Goal: Task Accomplishment & Management: Complete application form

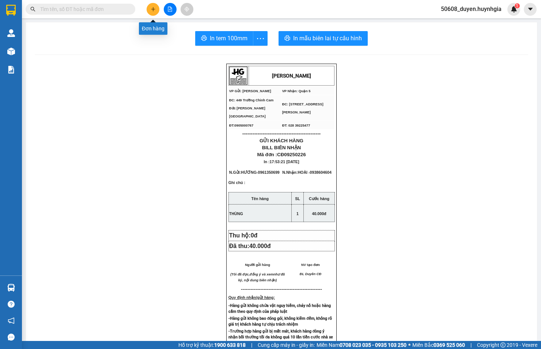
click at [152, 8] on icon "plus" at bounding box center [153, 9] width 5 height 5
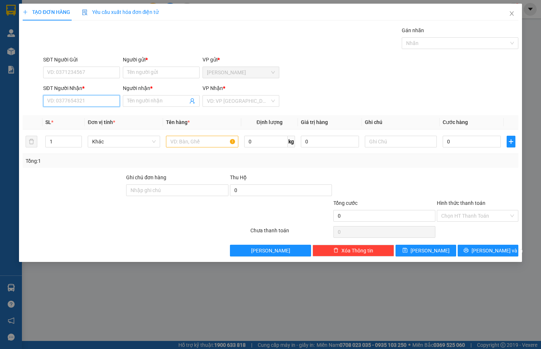
click at [102, 99] on input "SĐT Người Nhận *" at bounding box center [81, 101] width 77 height 12
type input "0975989891"
click at [140, 99] on input "Người nhận *" at bounding box center [157, 101] width 61 height 8
type input "THẦY ANH"
click at [239, 101] on input "search" at bounding box center [238, 100] width 63 height 11
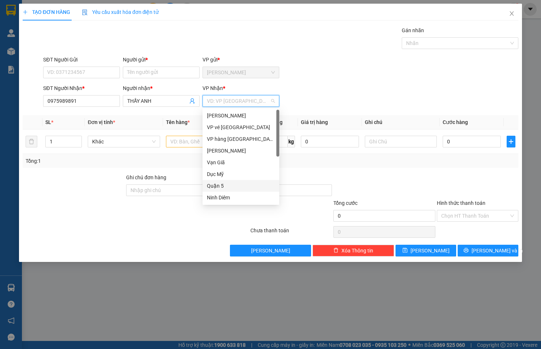
click at [216, 185] on div "Quận 5" at bounding box center [241, 186] width 68 height 8
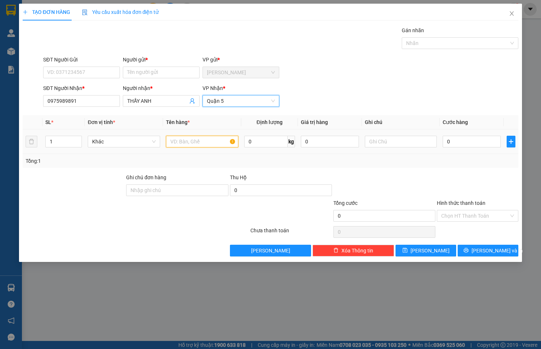
click at [196, 141] on input "text" at bounding box center [202, 142] width 72 height 12
type input "THÙNG XỐP"
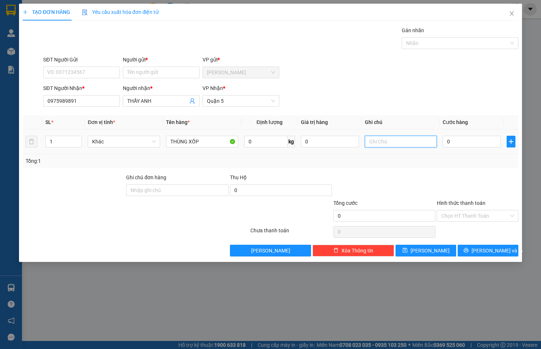
click at [396, 140] on input "text" at bounding box center [401, 142] width 72 height 12
type input "TÂN PHÚ"
click at [478, 140] on input "0" at bounding box center [472, 142] width 58 height 12
click at [107, 73] on input "SĐT Người Gửi" at bounding box center [81, 73] width 77 height 12
click at [58, 70] on input "SĐT Người Gửi" at bounding box center [81, 73] width 77 height 12
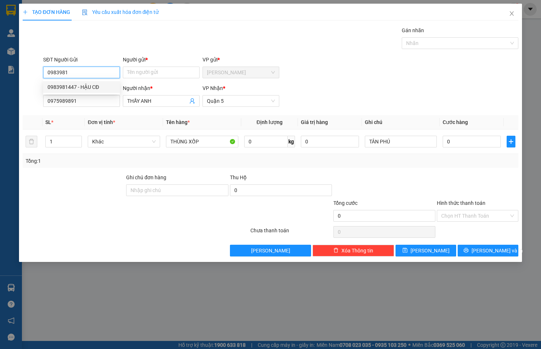
click at [66, 87] on div "0983981447 - HẬU CĐ" at bounding box center [82, 87] width 68 height 8
type input "0983981447"
type input "HẬU CĐ"
type input "0983981447"
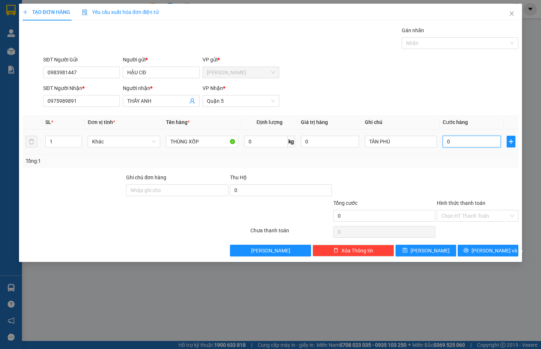
click at [455, 140] on input "0" at bounding box center [472, 142] width 58 height 12
type input "1"
type input "12"
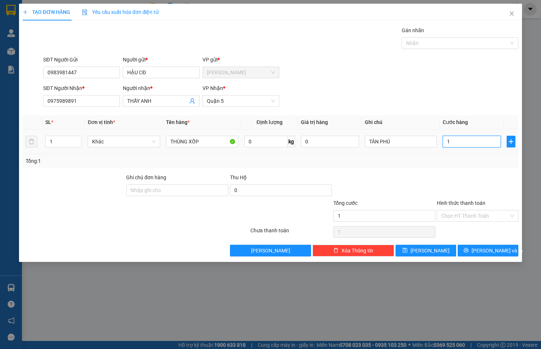
type input "12"
type input "120"
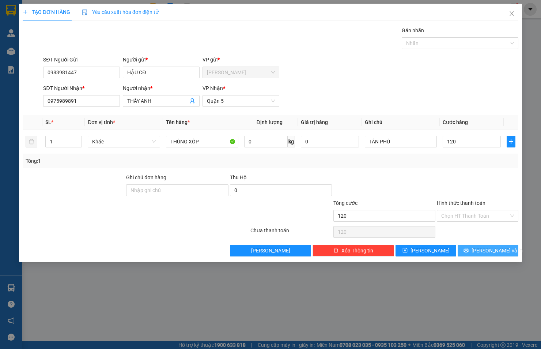
type input "120.000"
click at [485, 251] on span "[PERSON_NAME] và In" at bounding box center [497, 250] width 51 height 8
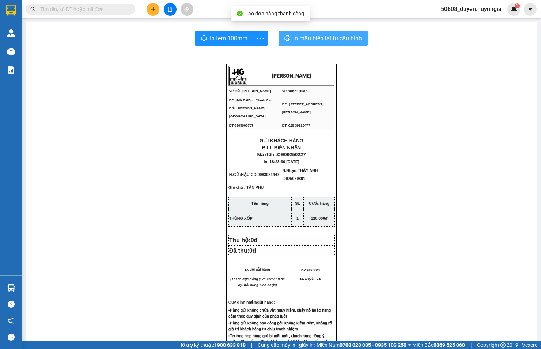
click at [302, 37] on span "In mẫu biên lai tự cấu hình" at bounding box center [327, 38] width 69 height 9
click at [152, 7] on icon "plus" at bounding box center [153, 9] width 5 height 5
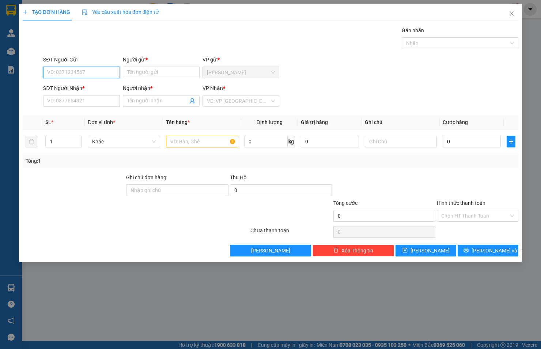
click at [80, 72] on input "SĐT Người Gửi" at bounding box center [81, 73] width 77 height 12
click at [87, 83] on div "0983981447 - HẬU CĐ" at bounding box center [84, 87] width 72 height 8
type input "0983981447"
type input "HẬU CĐ"
type input "0975989891"
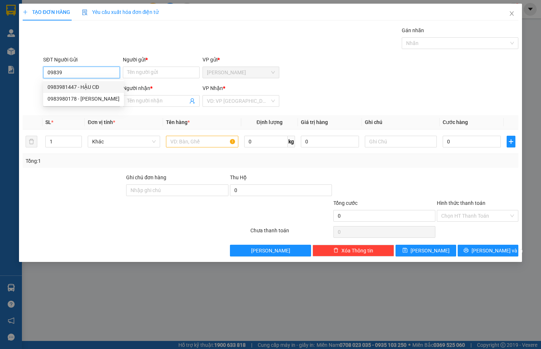
type input "THẦY ANH"
type input "0983981447"
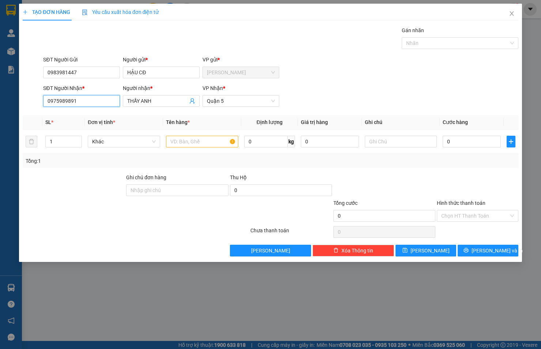
click at [91, 98] on input "0975989891" at bounding box center [81, 101] width 77 height 12
drag, startPoint x: 91, startPoint y: 98, endPoint x: 34, endPoint y: 102, distance: 57.6
click at [34, 102] on div "SĐT Người Nhận * 0975989891 Người nhận * THẦY ANH VP Nhận * Quận 5" at bounding box center [270, 97] width 497 height 26
click at [60, 101] on input "SĐT Người Nhận *" at bounding box center [81, 101] width 77 height 12
type input "0989239932"
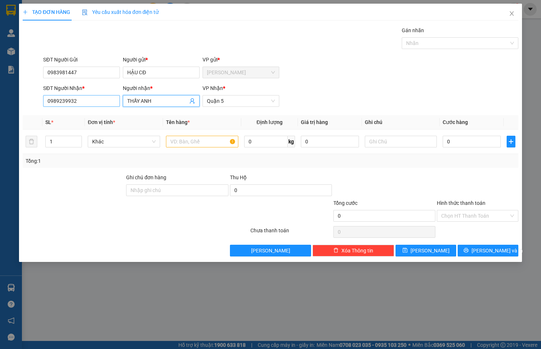
drag, startPoint x: 147, startPoint y: 99, endPoint x: 107, endPoint y: 101, distance: 39.9
click at [107, 101] on div "SĐT Người Nhận * 0989239932 Người nhận * THẦY ANH THẦY ANH VP Nhận * [GEOGRAPHI…" at bounding box center [281, 97] width 478 height 26
type input "t"
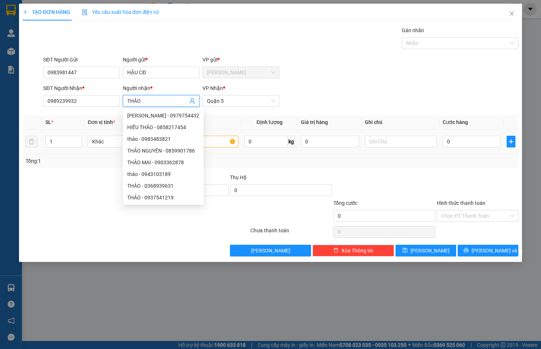
type input "THẢO"
click at [224, 141] on input "text" at bounding box center [202, 142] width 72 height 12
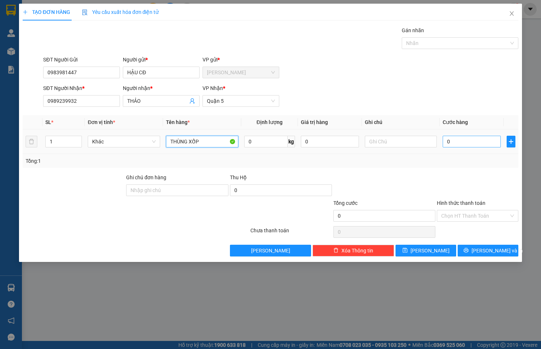
type input "THÙNG XỐP"
click at [458, 137] on input "0" at bounding box center [472, 142] width 58 height 12
click at [478, 137] on input "0" at bounding box center [472, 142] width 58 height 12
type input "1"
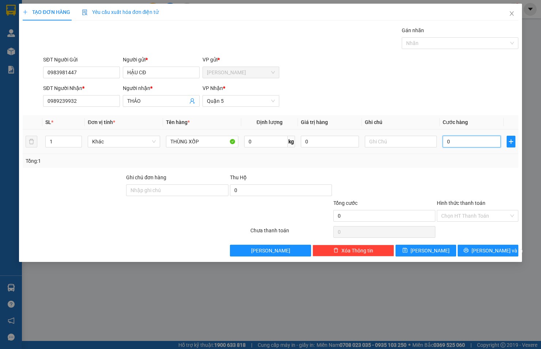
type input "1"
type input "10"
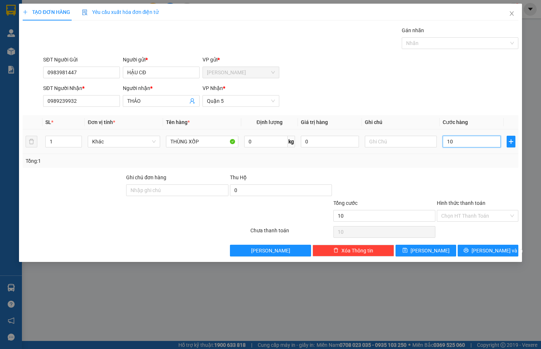
type input "100"
type input "100.000"
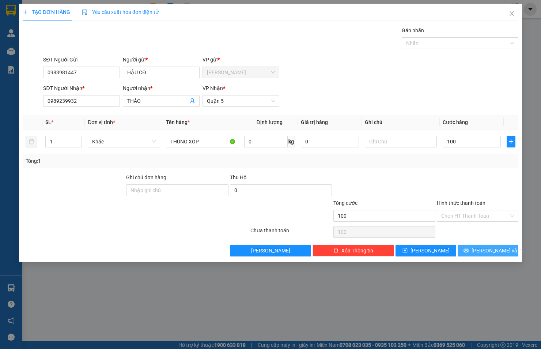
type input "100.000"
click at [480, 246] on button "[PERSON_NAME] và In" at bounding box center [488, 251] width 61 height 12
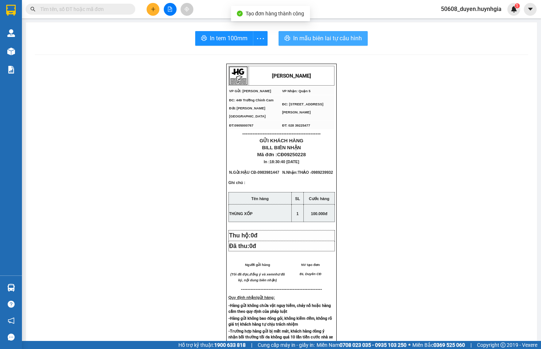
click at [297, 34] on span "In mẫu biên lai tự cấu hình" at bounding box center [327, 38] width 69 height 9
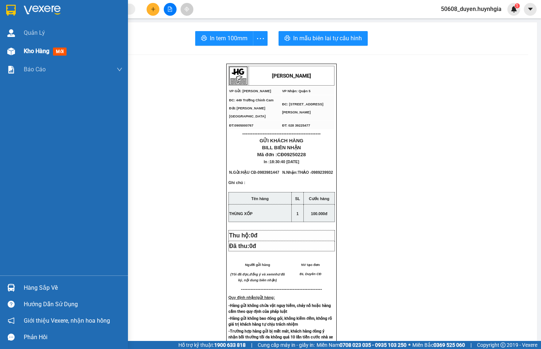
click at [15, 51] on div at bounding box center [11, 51] width 13 height 13
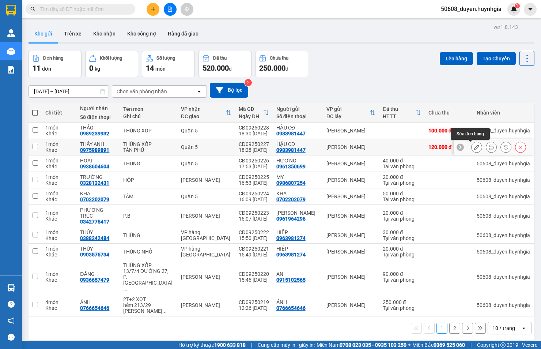
click at [474, 146] on icon at bounding box center [476, 146] width 5 height 5
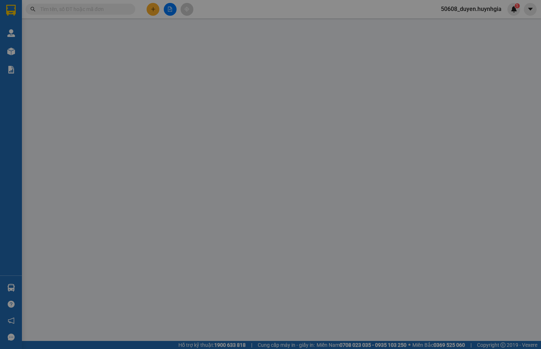
type input "0983981447"
type input "HẬU CĐ"
type input "0975989891"
type input "THẦY ANH"
type input "120.000"
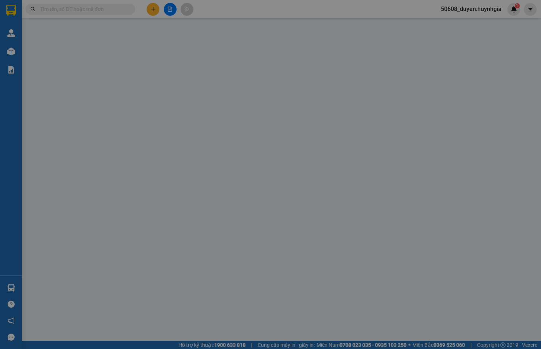
type input "120.000"
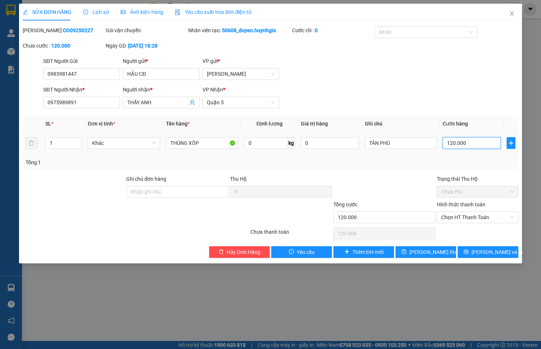
click at [465, 143] on input "120.000" at bounding box center [472, 143] width 58 height 12
type input "1"
type input "10"
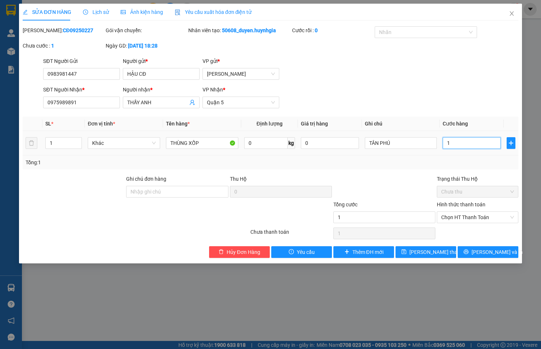
type input "10"
type input "100"
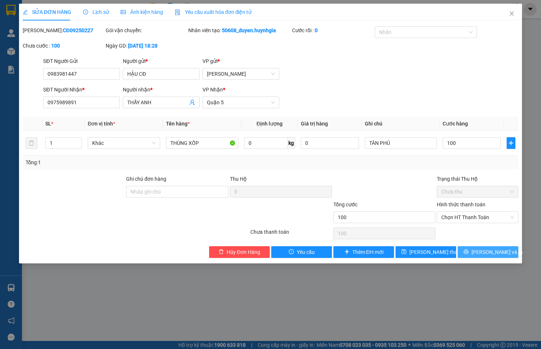
type input "100.000"
click at [465, 252] on button "[PERSON_NAME] và In" at bounding box center [488, 252] width 61 height 12
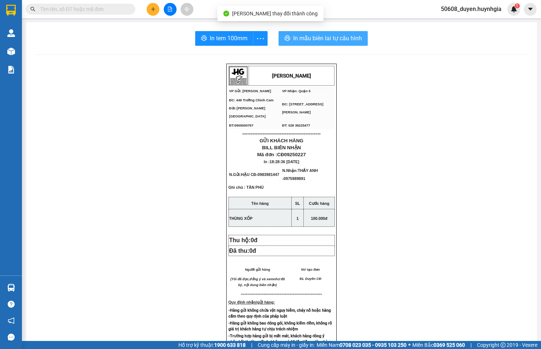
click at [316, 36] on span "In mẫu biên lai tự cấu hình" at bounding box center [327, 38] width 69 height 9
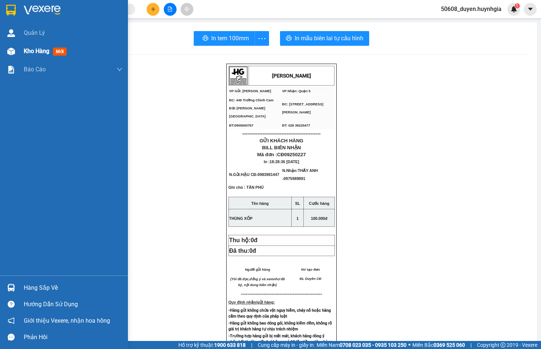
click at [17, 52] on div "Kho hàng mới" at bounding box center [64, 51] width 128 height 18
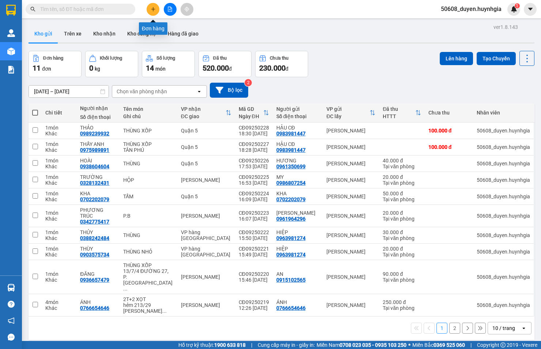
click at [151, 9] on icon "plus" at bounding box center [153, 9] width 5 height 5
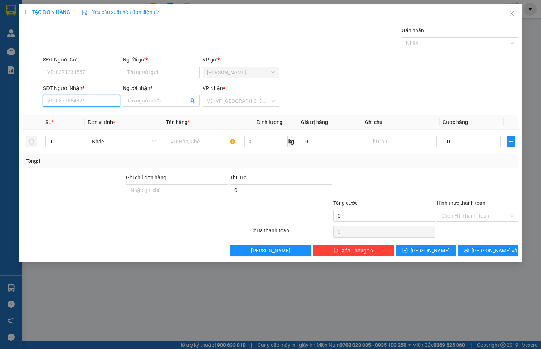
click at [100, 103] on input "SĐT Người Nhận *" at bounding box center [81, 101] width 77 height 12
type input "0983981"
drag, startPoint x: 90, startPoint y: 102, endPoint x: 30, endPoint y: 106, distance: 60.1
click at [30, 106] on div "SĐT Người Nhận * 0983981 0983981 Người nhận * Tên người nhận VP Nhận * VD: VP […" at bounding box center [270, 97] width 497 height 26
click at [76, 68] on input "SĐT Người Gửi" at bounding box center [81, 73] width 77 height 12
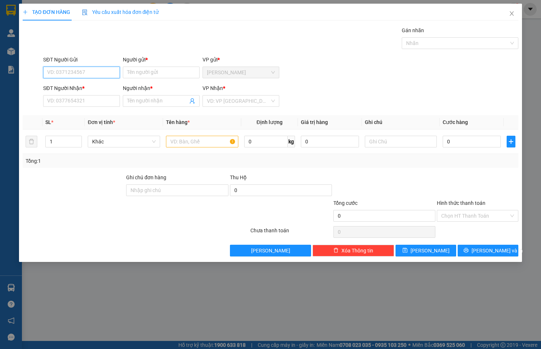
paste input "0983981"
click at [91, 86] on div "0983981447 - HẬU CĐ" at bounding box center [82, 87] width 68 height 8
type input "0983981447"
type input "HẬU CĐ"
type input "0989239932"
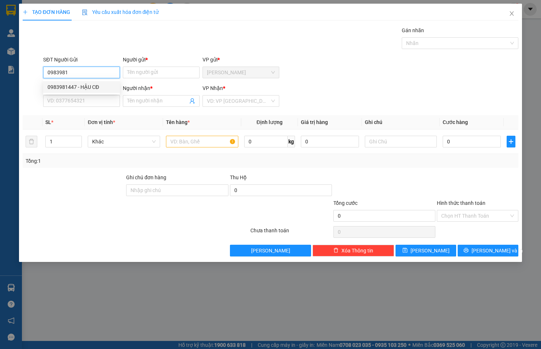
type input "THẢO"
type input "0983981447"
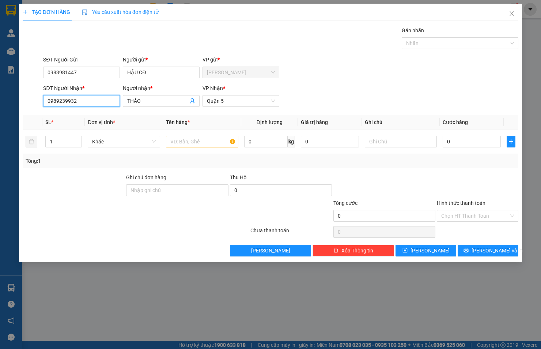
drag, startPoint x: 100, startPoint y: 100, endPoint x: 27, endPoint y: 109, distance: 73.7
click at [27, 109] on div "SĐT Người Nhận * 0989239932 Người nhận * THẢO VP Nhận * Quận 5" at bounding box center [270, 97] width 497 height 26
type input "0986198379"
click at [222, 141] on input "text" at bounding box center [202, 142] width 72 height 12
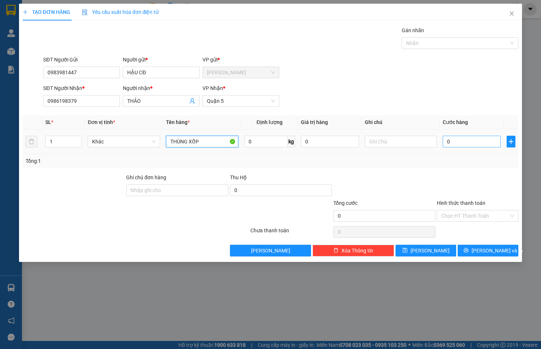
type input "THÙNG XỐP"
click at [479, 143] on input "0" at bounding box center [472, 142] width 58 height 12
type input "1"
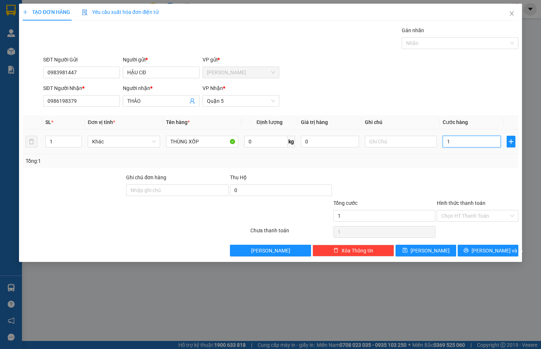
type input "10"
type input "100"
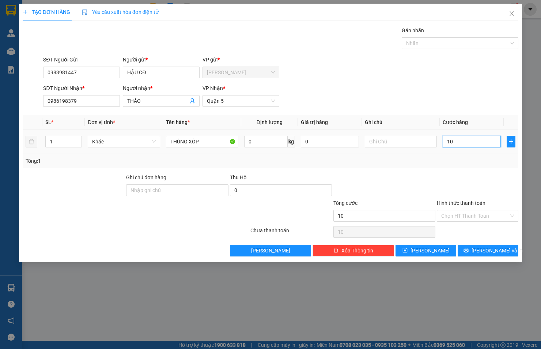
type input "100"
type input "100.000"
click at [498, 246] on span "[PERSON_NAME] và In" at bounding box center [497, 250] width 51 height 8
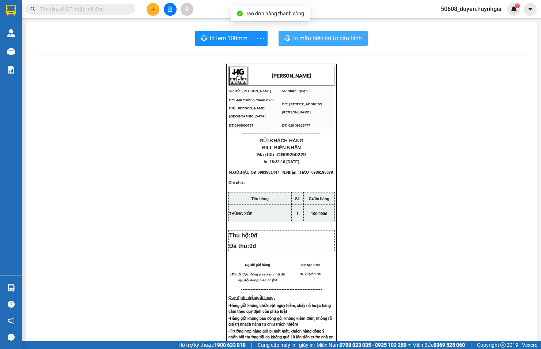
click at [313, 34] on span "In mẫu biên lai tự cấu hình" at bounding box center [327, 38] width 69 height 9
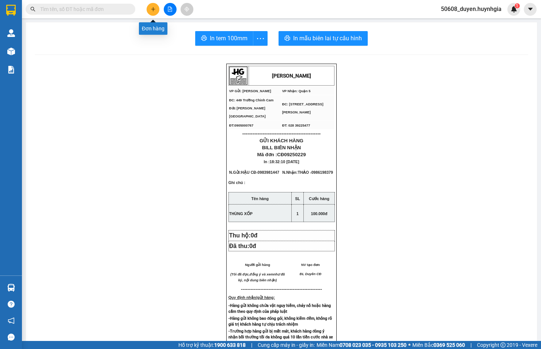
click at [150, 8] on button at bounding box center [153, 9] width 13 height 13
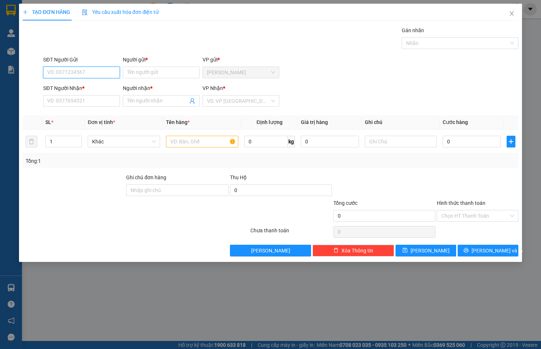
click at [88, 75] on input "SĐT Người Gửi" at bounding box center [81, 73] width 77 height 12
click at [88, 87] on div "0983981447 - HẬU CĐ" at bounding box center [82, 87] width 68 height 8
type input "0983981447"
type input "HẬU CĐ"
type input "0986198379"
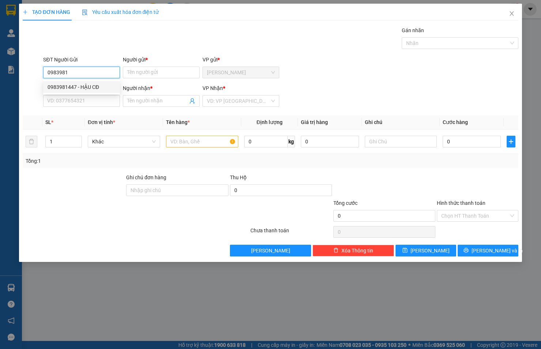
type input "THẢO"
type input "0983981447"
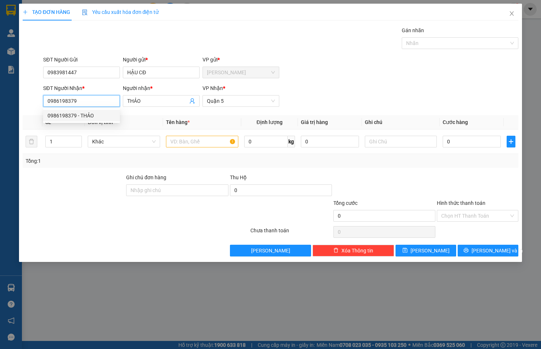
drag, startPoint x: 92, startPoint y: 96, endPoint x: 18, endPoint y: 105, distance: 75.1
click at [18, 105] on div "TẠO ĐƠN HÀNG Yêu cầu xuất hóa đơn điện tử Transit Pickup Surcharge Ids Transit …" at bounding box center [270, 174] width 541 height 349
click at [85, 112] on div "0907306838 - SINH" at bounding box center [82, 116] width 68 height 8
type input "0907306838"
type input "SINH"
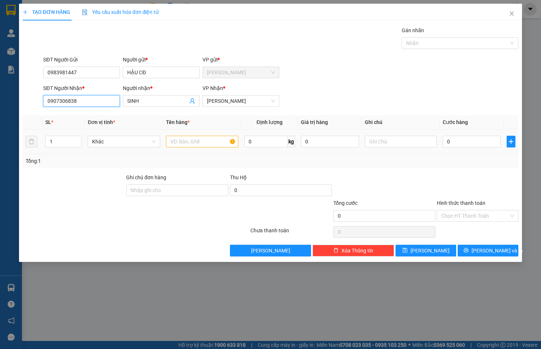
type input "0907306838"
click at [189, 141] on input "text" at bounding box center [202, 142] width 72 height 12
type input "THÙNG XỐP"
click at [463, 143] on input "0" at bounding box center [472, 142] width 58 height 12
type input "1"
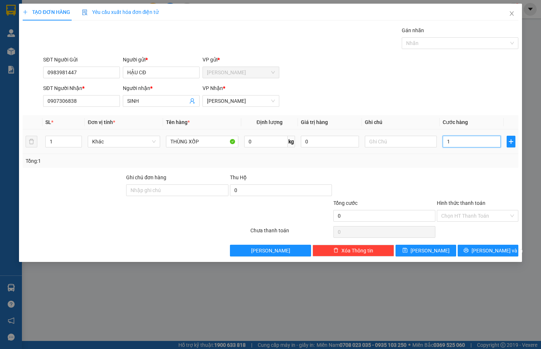
type input "1"
type input "10"
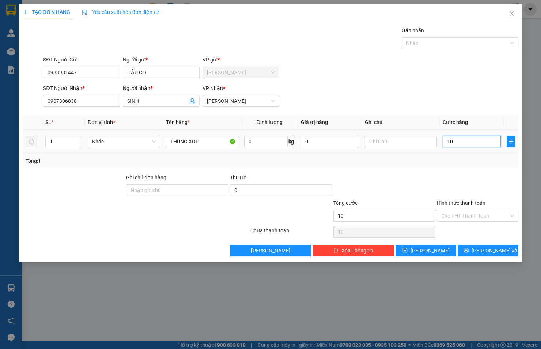
type input "100"
type input "100.000"
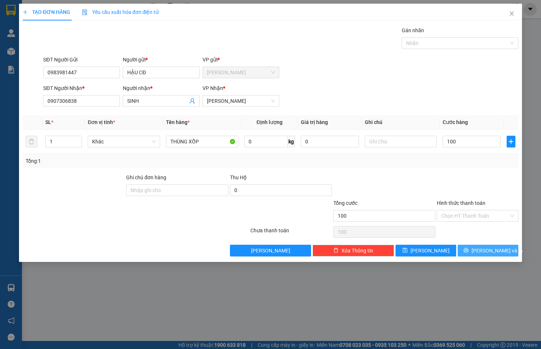
type input "100.000"
click at [493, 251] on span "[PERSON_NAME] và In" at bounding box center [497, 250] width 51 height 8
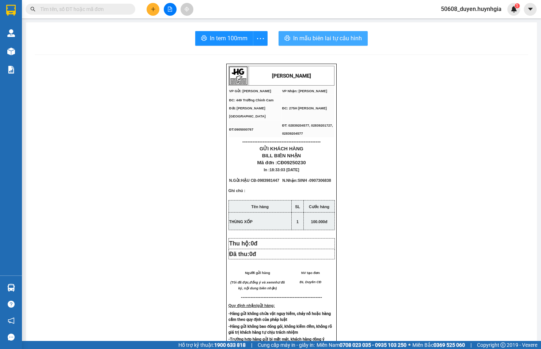
click at [293, 35] on span "In mẫu biên lai tự cấu hình" at bounding box center [327, 38] width 69 height 9
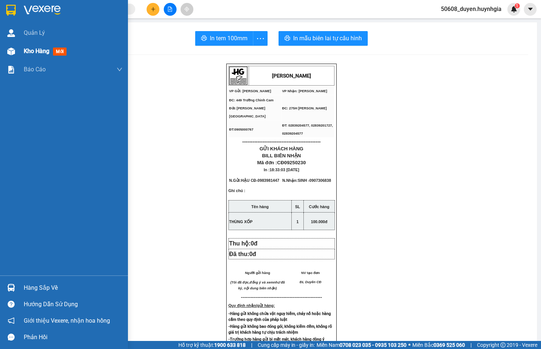
click at [16, 53] on div at bounding box center [11, 51] width 13 height 13
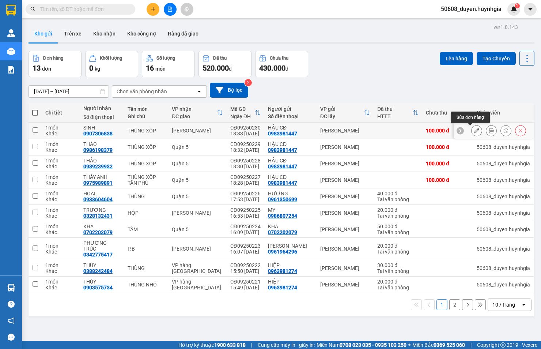
click at [474, 131] on icon at bounding box center [476, 130] width 5 height 5
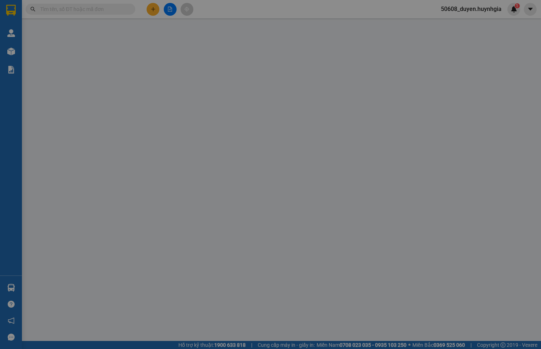
type input "0983981447"
type input "HẬU CĐ"
type input "0907306838"
type input "SINH"
type input "100.000"
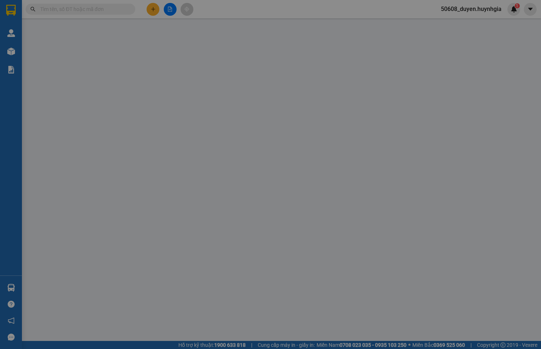
type input "100.000"
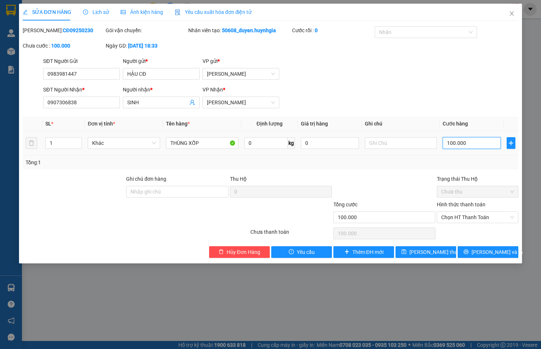
click at [453, 144] on input "100.000" at bounding box center [472, 143] width 58 height 12
type input "4"
type input "40"
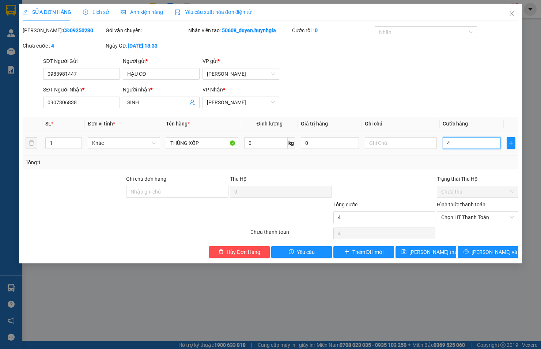
type input "40"
type input "40.000"
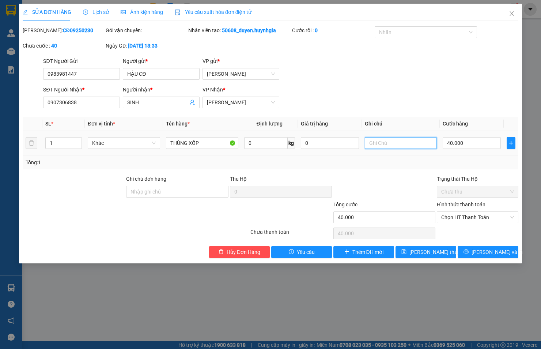
click at [384, 139] on input "text" at bounding box center [401, 143] width 72 height 12
click at [377, 141] on input "text" at bounding box center [401, 143] width 72 height 12
paste input "số [GEOGRAPHIC_DATA], [GEOGRAPHIC_DATA], [GEOGRAPHIC_DATA],"
type input "số [GEOGRAPHIC_DATA], [GEOGRAPHIC_DATA], [GEOGRAPHIC_DATA],"
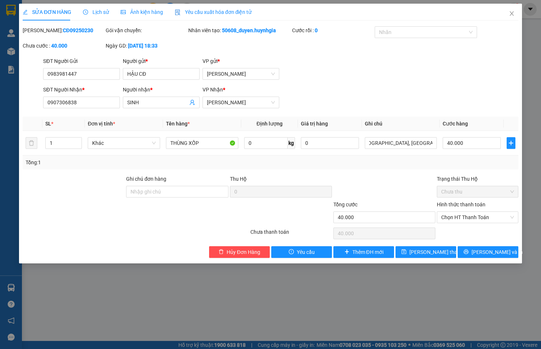
scroll to position [0, 0]
click at [243, 94] on div "VP Nhận *" at bounding box center [241, 91] width 77 height 11
click at [244, 102] on span "[PERSON_NAME]" at bounding box center [241, 102] width 68 height 11
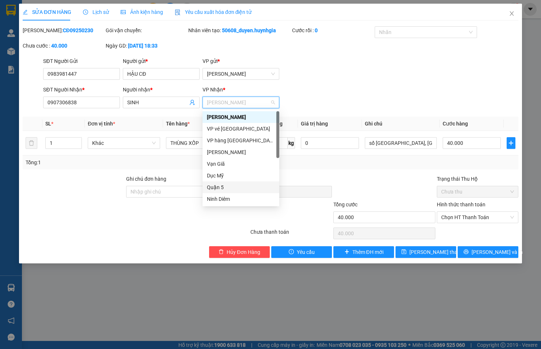
click at [218, 187] on div "Quận 5" at bounding box center [241, 187] width 68 height 8
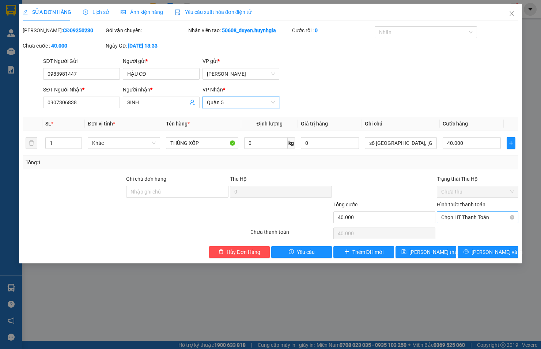
click at [489, 215] on span "Chọn HT Thanh Toán" at bounding box center [477, 217] width 73 height 11
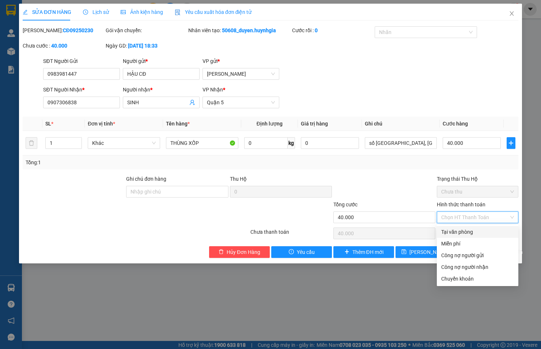
click at [480, 228] on div "Tại văn phòng" at bounding box center [477, 232] width 73 height 8
type input "0"
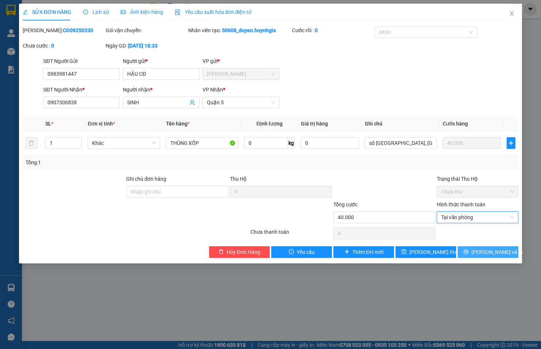
click at [487, 253] on span "[PERSON_NAME] và In" at bounding box center [497, 252] width 51 height 8
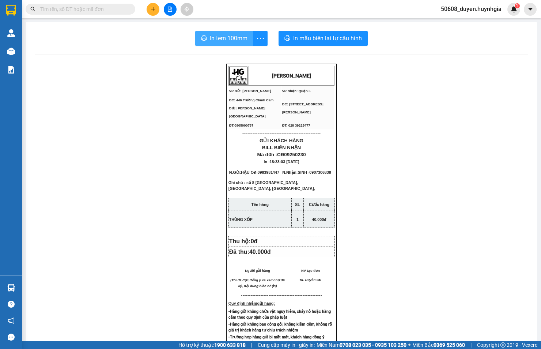
click at [230, 41] on span "In tem 100mm" at bounding box center [229, 38] width 38 height 9
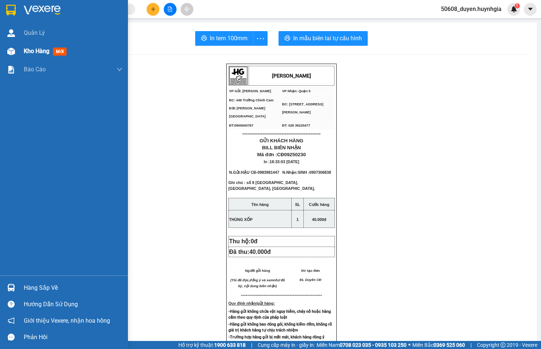
click at [15, 49] on div at bounding box center [11, 51] width 13 height 13
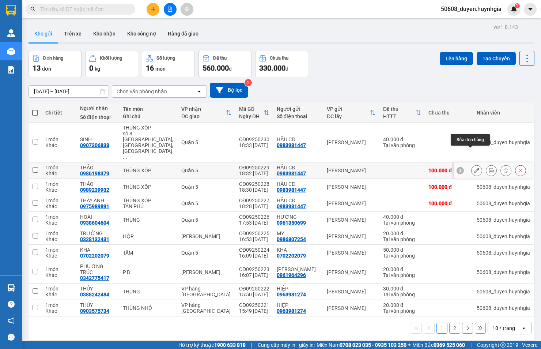
click at [472, 164] on button at bounding box center [477, 170] width 10 height 13
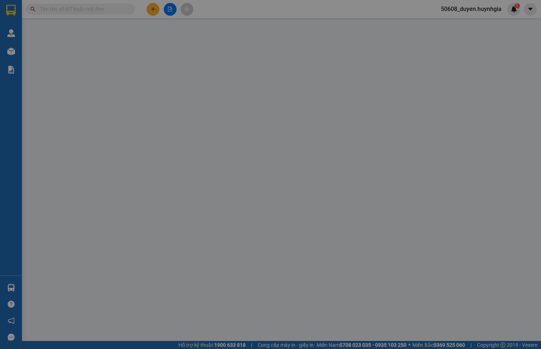
type input "0983981447"
type input "HẬU CĐ"
type input "0986198379"
type input "THẢO"
type input "100.000"
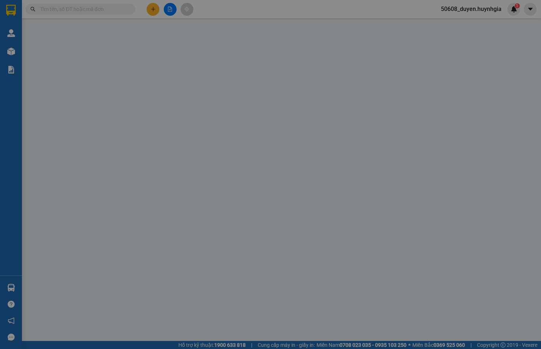
type input "100.000"
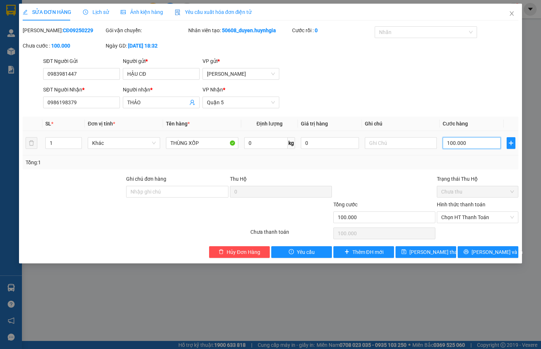
click at [453, 142] on input "100.000" at bounding box center [472, 143] width 58 height 12
type input "4"
type input "40"
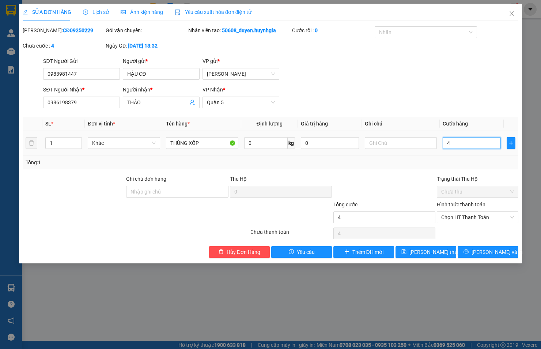
type input "40"
type input "40.000"
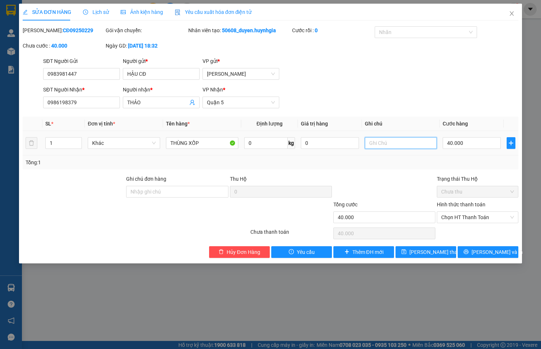
click at [390, 141] on input "text" at bounding box center [401, 143] width 72 height 12
type input "t"
click at [451, 216] on span "Chọn HT Thanh Toán" at bounding box center [477, 217] width 73 height 11
type input "TÂN PHÚ"
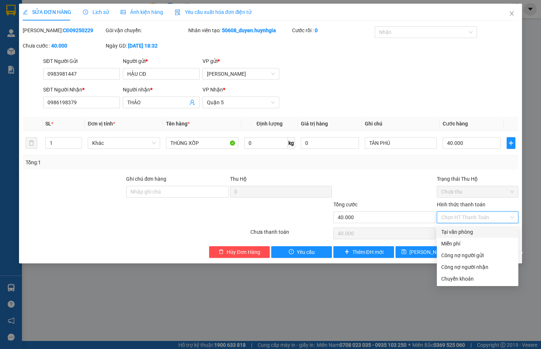
click at [468, 233] on div "Tại văn phòng" at bounding box center [477, 232] width 73 height 8
type input "0"
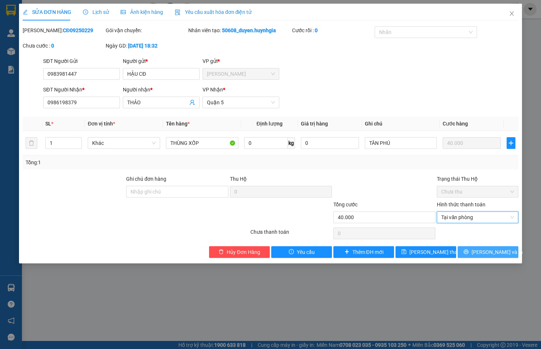
click at [473, 252] on button "[PERSON_NAME] và In" at bounding box center [488, 252] width 61 height 12
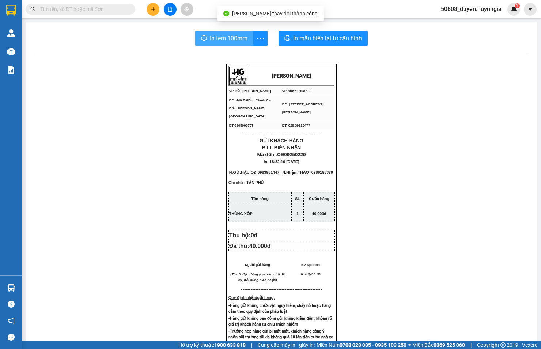
click at [232, 38] on span "In tem 100mm" at bounding box center [229, 38] width 38 height 9
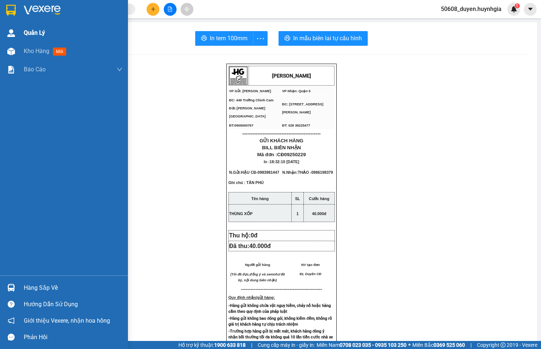
drag, startPoint x: 10, startPoint y: 49, endPoint x: 35, endPoint y: 41, distance: 26.4
click at [10, 49] on img at bounding box center [11, 52] width 8 height 8
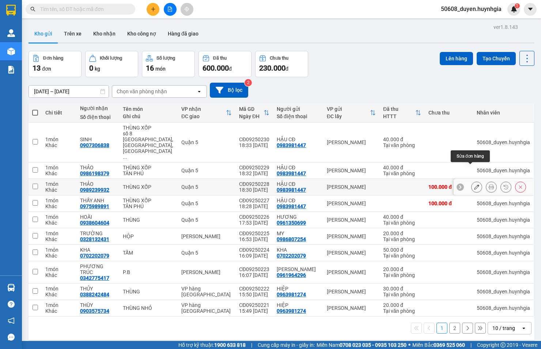
click at [474, 184] on icon at bounding box center [476, 186] width 5 height 5
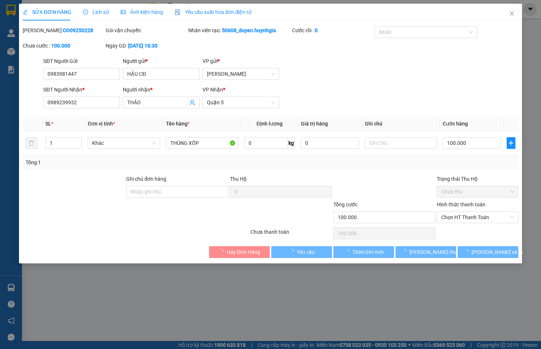
type input "0983981447"
type input "HẬU CĐ"
type input "0989239932"
type input "THẢO"
type input "100.000"
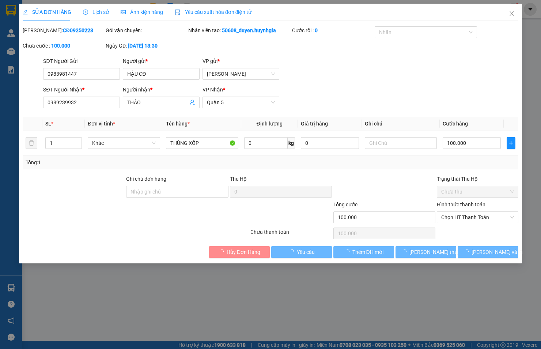
type input "100.000"
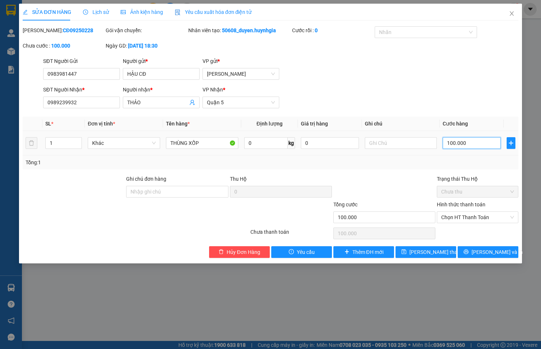
click at [454, 145] on input "100.000" at bounding box center [472, 143] width 58 height 12
type input "4"
type input "40"
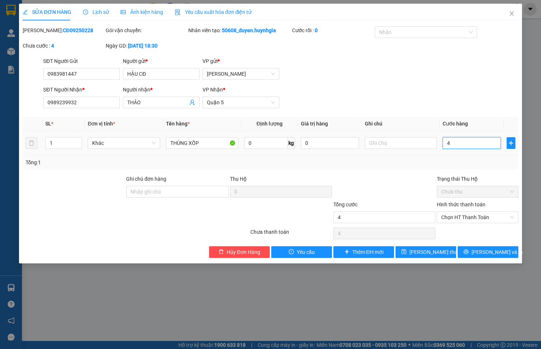
type input "40"
click at [495, 215] on span "Chọn HT Thanh Toán" at bounding box center [477, 217] width 73 height 11
type input "40"
type input "40.000"
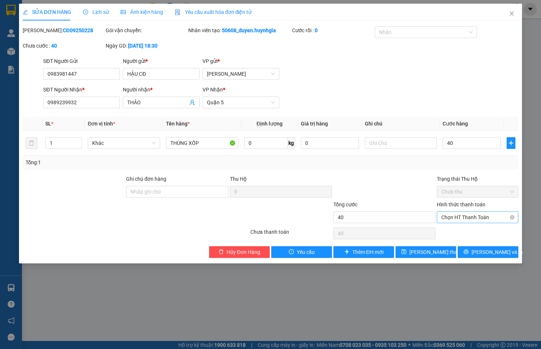
type input "40.000"
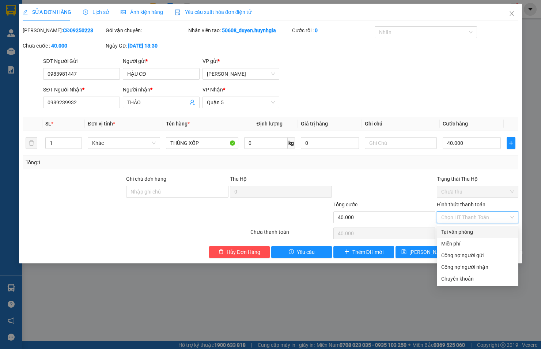
click at [486, 231] on div "Tại văn phòng" at bounding box center [477, 232] width 73 height 8
type input "0"
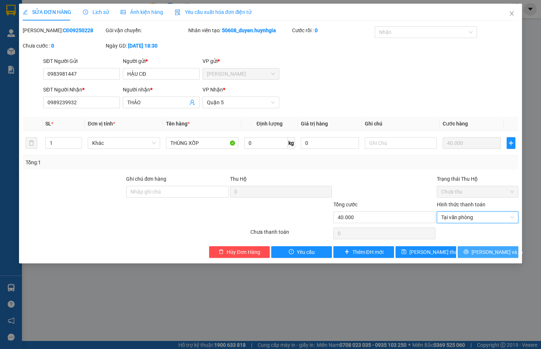
click at [496, 249] on span "[PERSON_NAME] và In" at bounding box center [497, 252] width 51 height 8
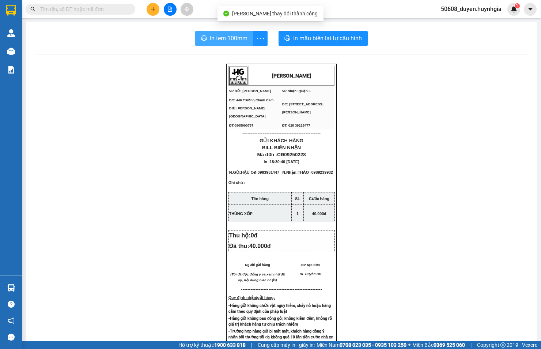
click at [234, 42] on span "In tem 100mm" at bounding box center [229, 38] width 38 height 9
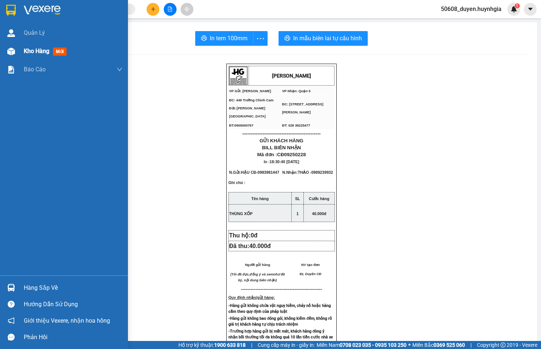
click at [13, 50] on img at bounding box center [11, 52] width 8 height 8
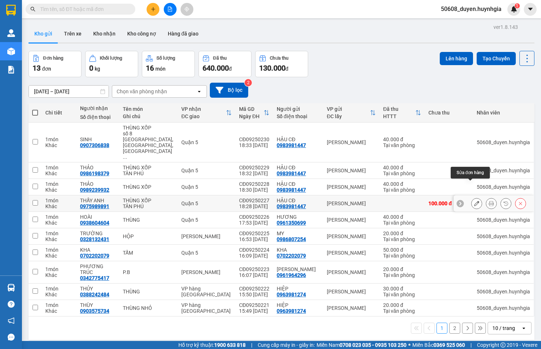
click at [474, 201] on icon at bounding box center [476, 203] width 5 height 5
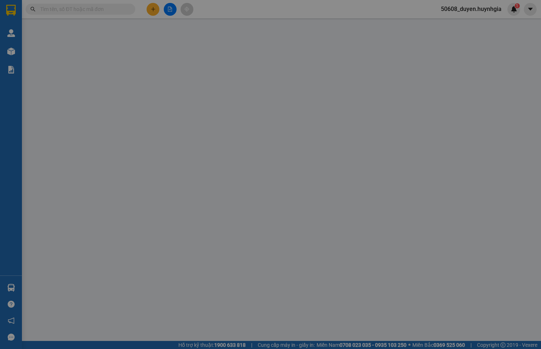
type input "0983981447"
type input "HẬU CĐ"
type input "0975989891"
type input "THẦY ANH"
type input "100.000"
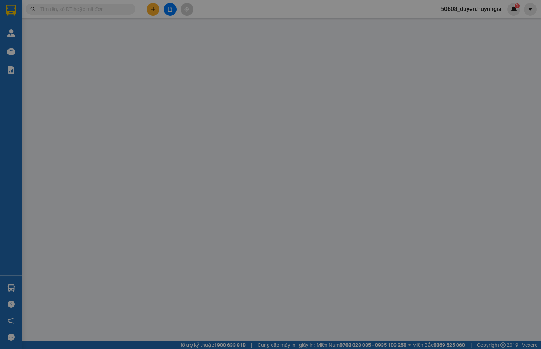
type input "100.000"
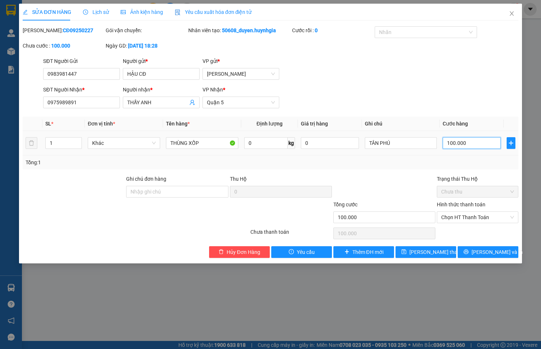
click at [455, 144] on input "100.000" at bounding box center [472, 143] width 58 height 12
type input "4"
type input "40"
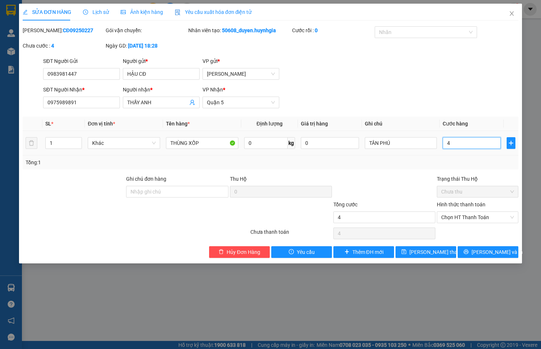
type input "40"
click at [457, 213] on span "Chọn HT Thanh Toán" at bounding box center [477, 217] width 73 height 11
type input "40"
type input "40.000"
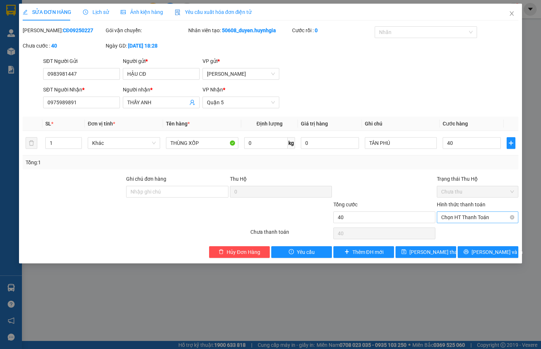
type input "40.000"
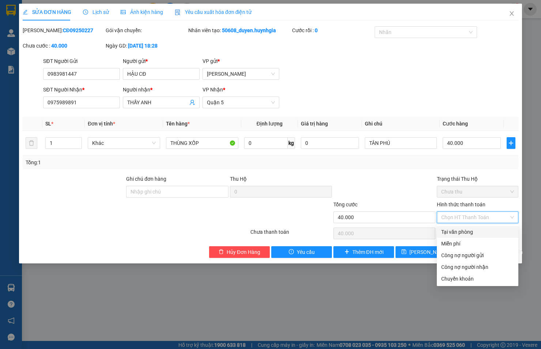
click at [460, 233] on div "Tại văn phòng" at bounding box center [477, 232] width 73 height 8
type input "0"
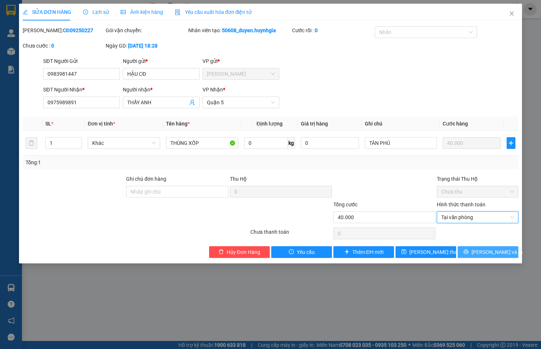
click at [469, 253] on icon "printer" at bounding box center [466, 251] width 5 height 5
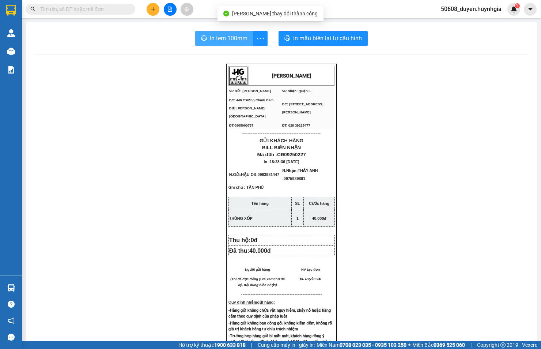
click at [225, 37] on span "In tem 100mm" at bounding box center [229, 38] width 38 height 9
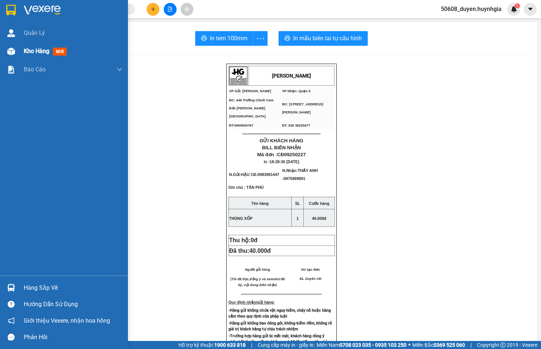
click at [16, 45] on div at bounding box center [11, 51] width 13 height 13
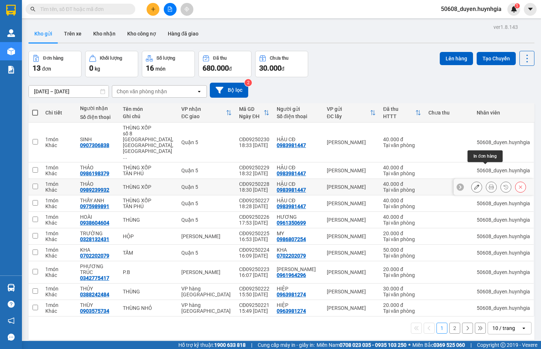
click at [489, 184] on icon at bounding box center [491, 186] width 5 height 5
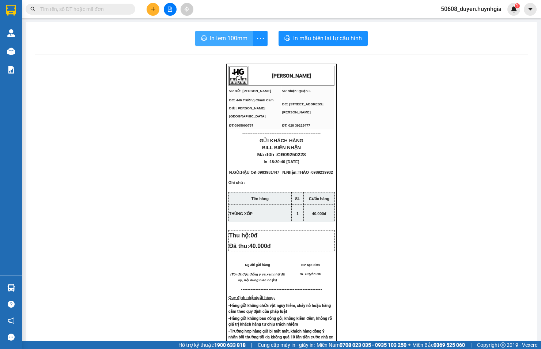
click at [216, 36] on span "In tem 100mm" at bounding box center [229, 38] width 38 height 9
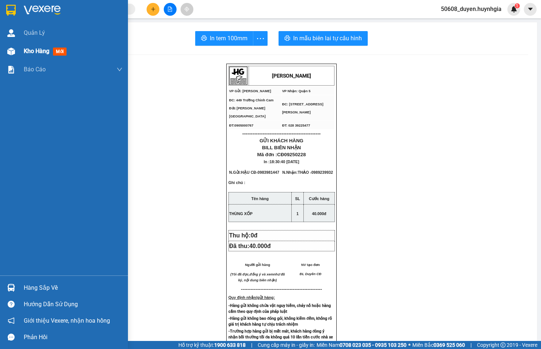
click at [23, 49] on div "Kho hàng mới" at bounding box center [64, 51] width 128 height 18
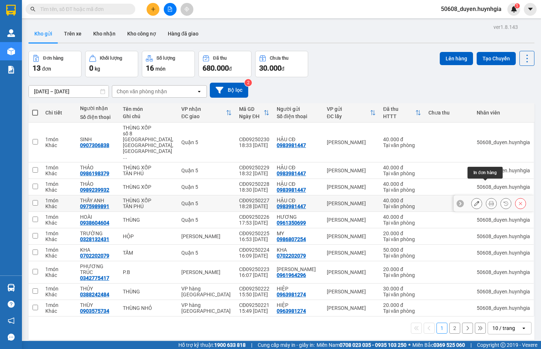
click at [489, 201] on icon at bounding box center [491, 203] width 5 height 5
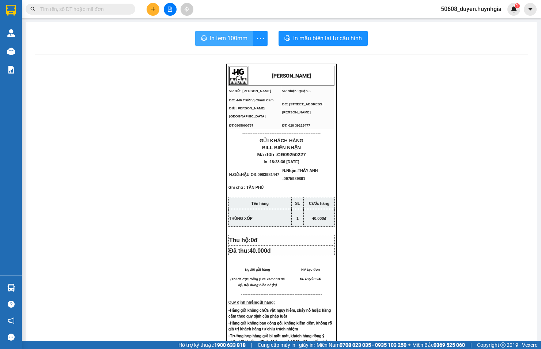
click at [226, 35] on span "In tem 100mm" at bounding box center [229, 38] width 38 height 9
click at [230, 35] on span "In tem 100mm" at bounding box center [229, 38] width 38 height 9
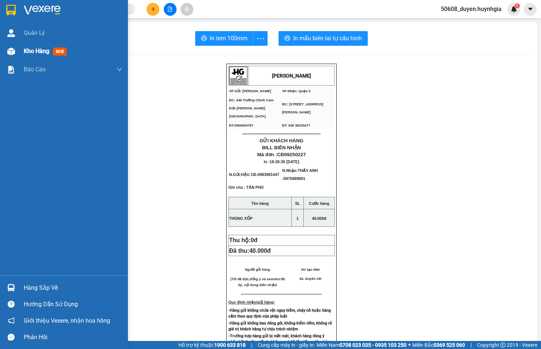
click at [19, 52] on div "Kho hàng mới" at bounding box center [64, 51] width 128 height 18
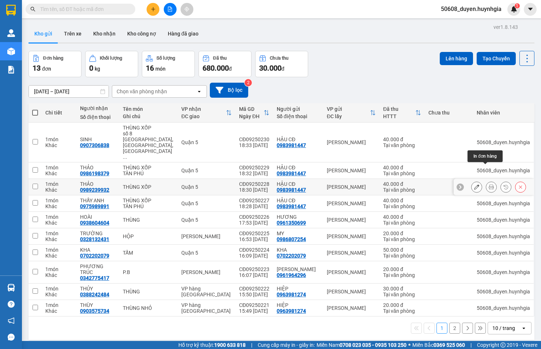
click at [489, 184] on icon at bounding box center [491, 186] width 5 height 5
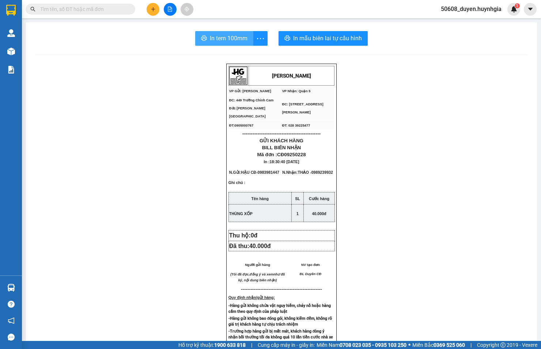
click at [225, 34] on span "In tem 100mm" at bounding box center [229, 38] width 38 height 9
